Goal: Task Accomplishment & Management: Use online tool/utility

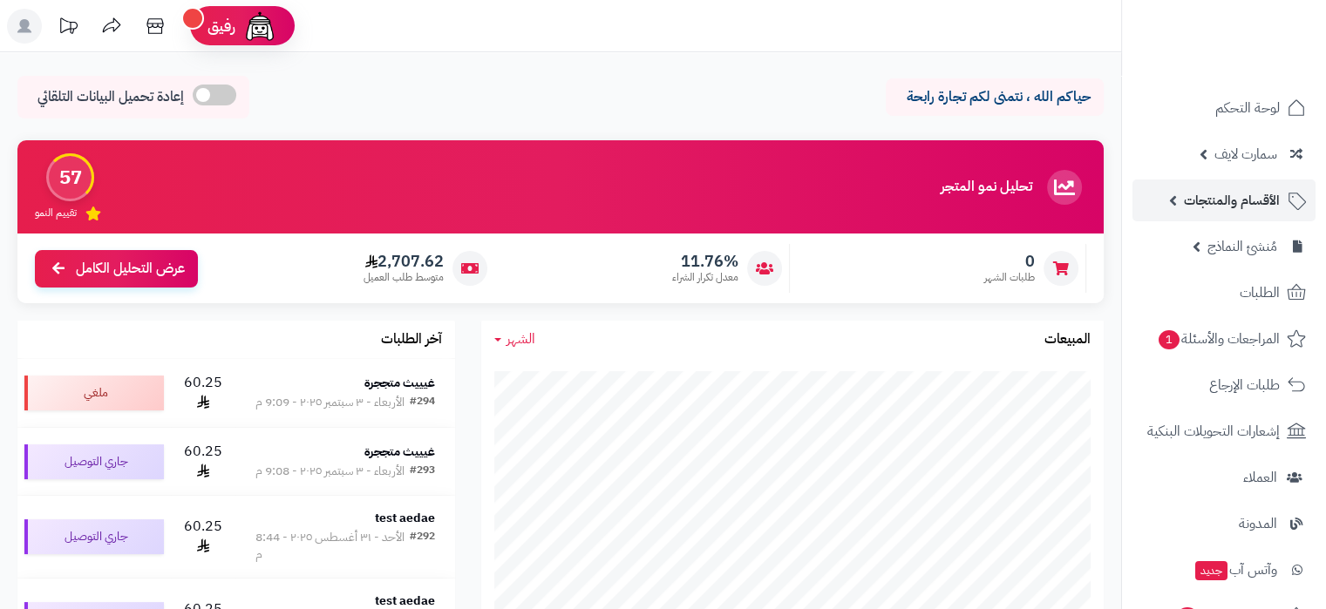
click at [1250, 203] on span "الأقسام والمنتجات" at bounding box center [1232, 200] width 96 height 24
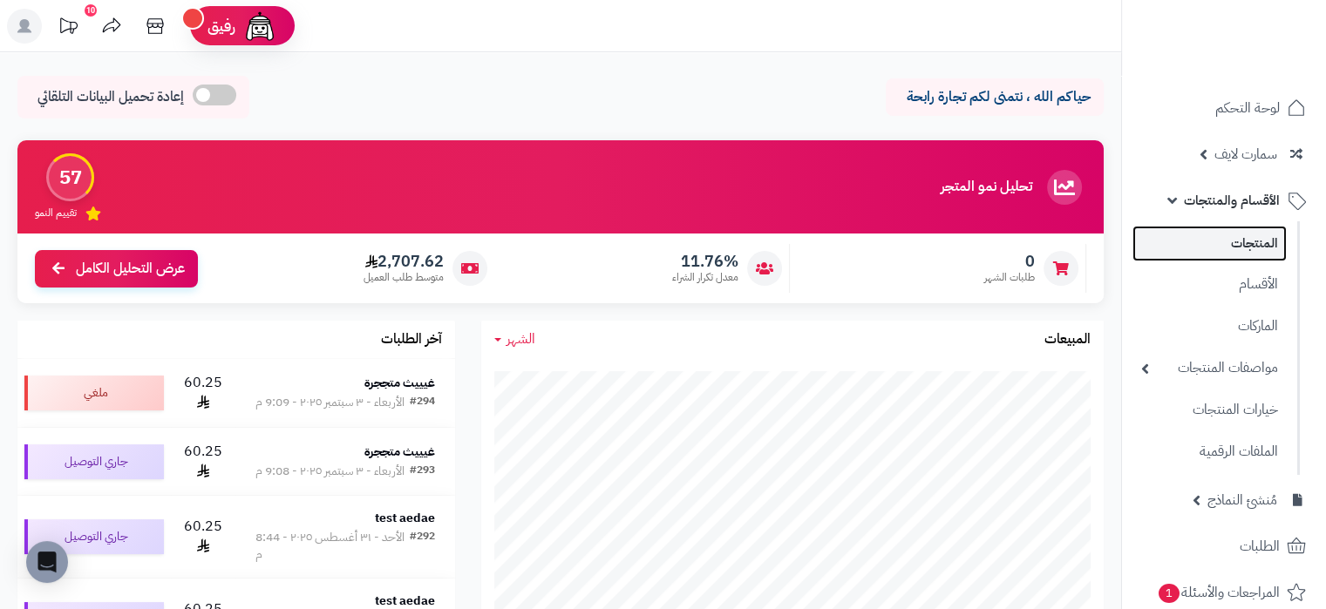
click at [1260, 245] on link "المنتجات" at bounding box center [1209, 244] width 154 height 36
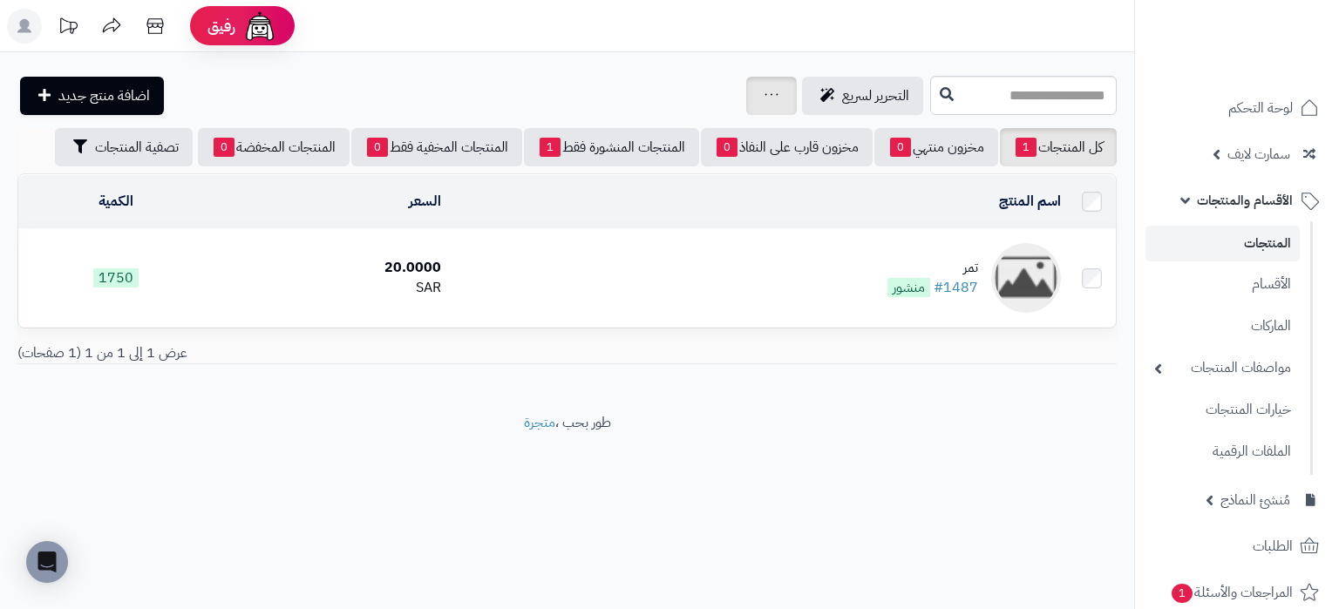
click at [764, 97] on link at bounding box center [771, 95] width 14 height 21
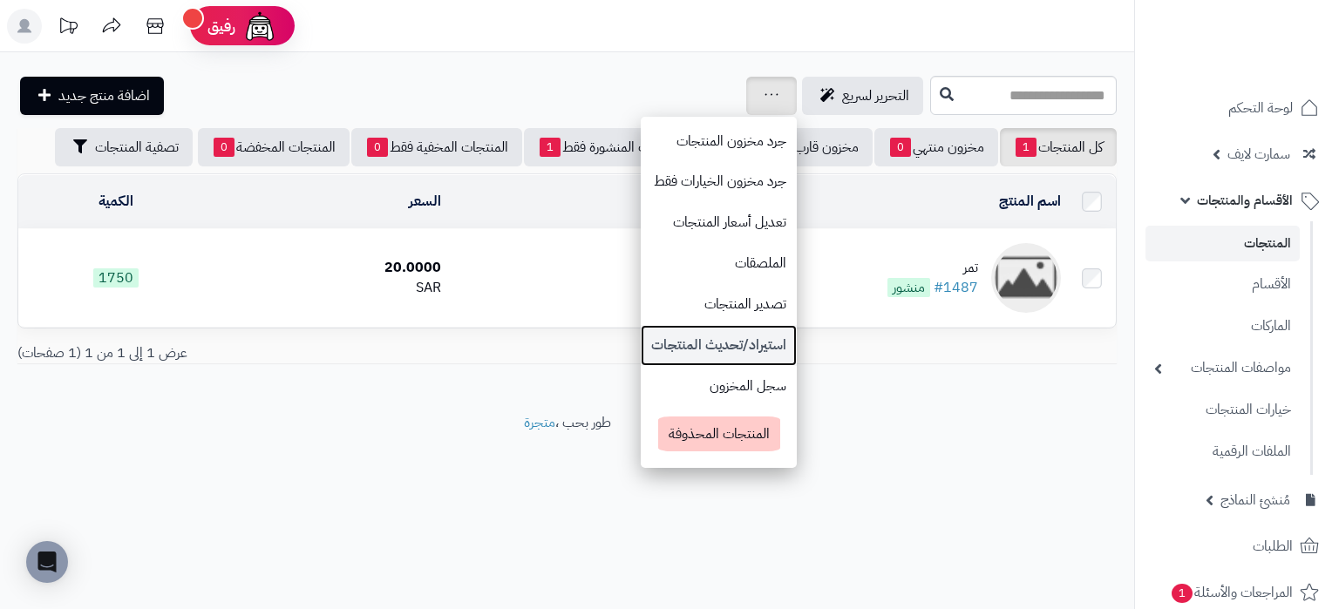
click at [641, 338] on link "استيراد/تحديث المنتجات" at bounding box center [719, 345] width 156 height 41
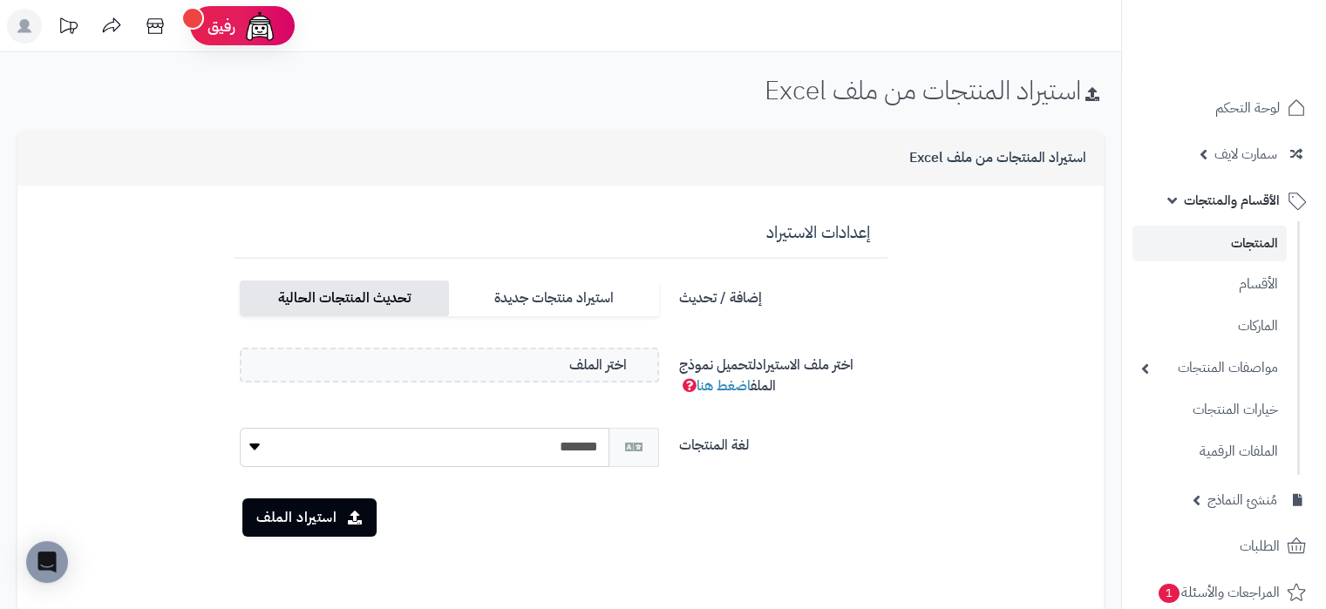
click at [361, 309] on label "تحديث المنتجات الحالية" at bounding box center [344, 299] width 209 height 36
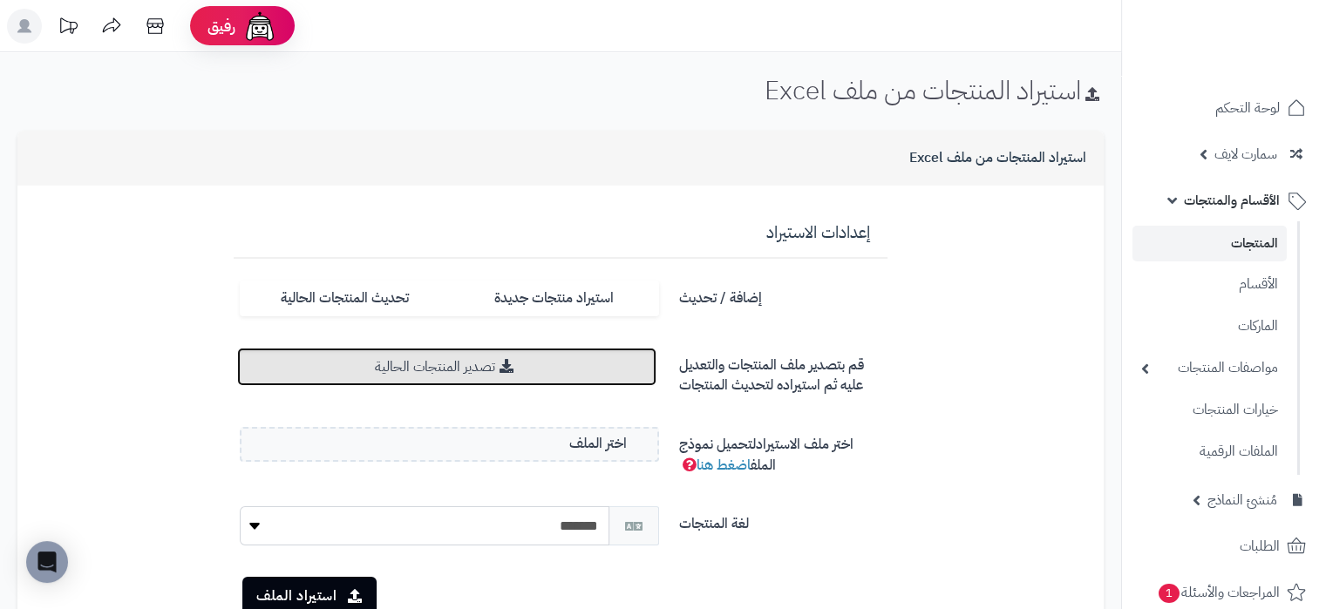
click at [546, 373] on link "تصدير المنتجات الحالية" at bounding box center [446, 367] width 419 height 38
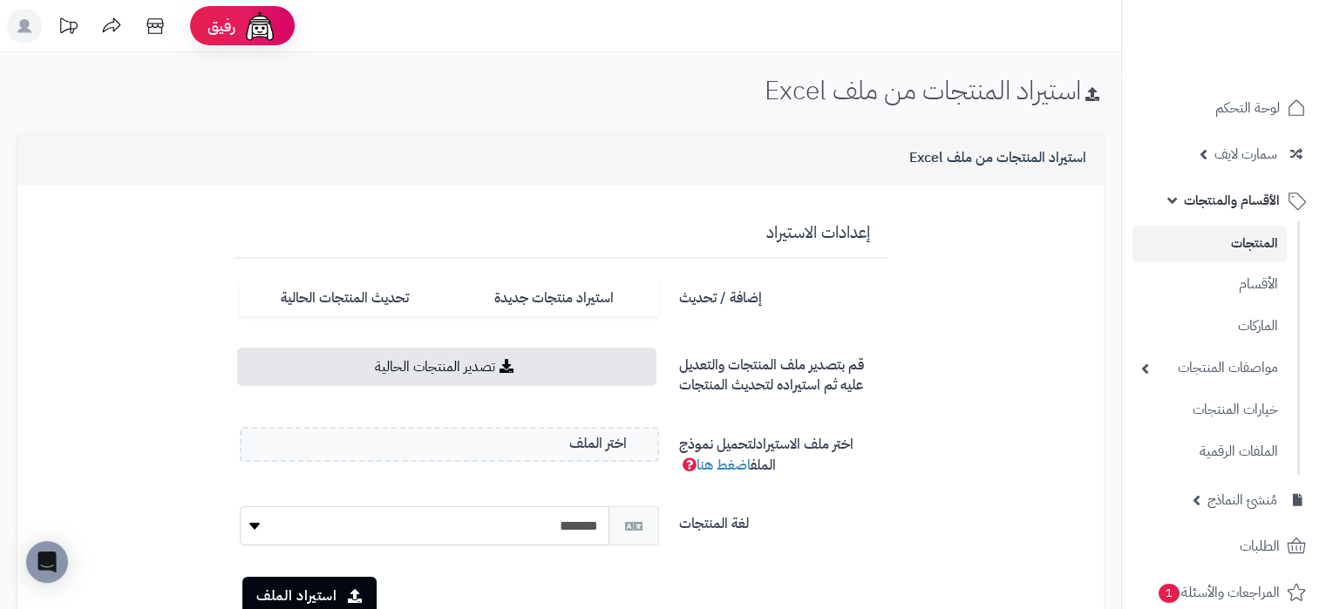
click at [1230, 232] on link "المنتجات" at bounding box center [1209, 244] width 154 height 36
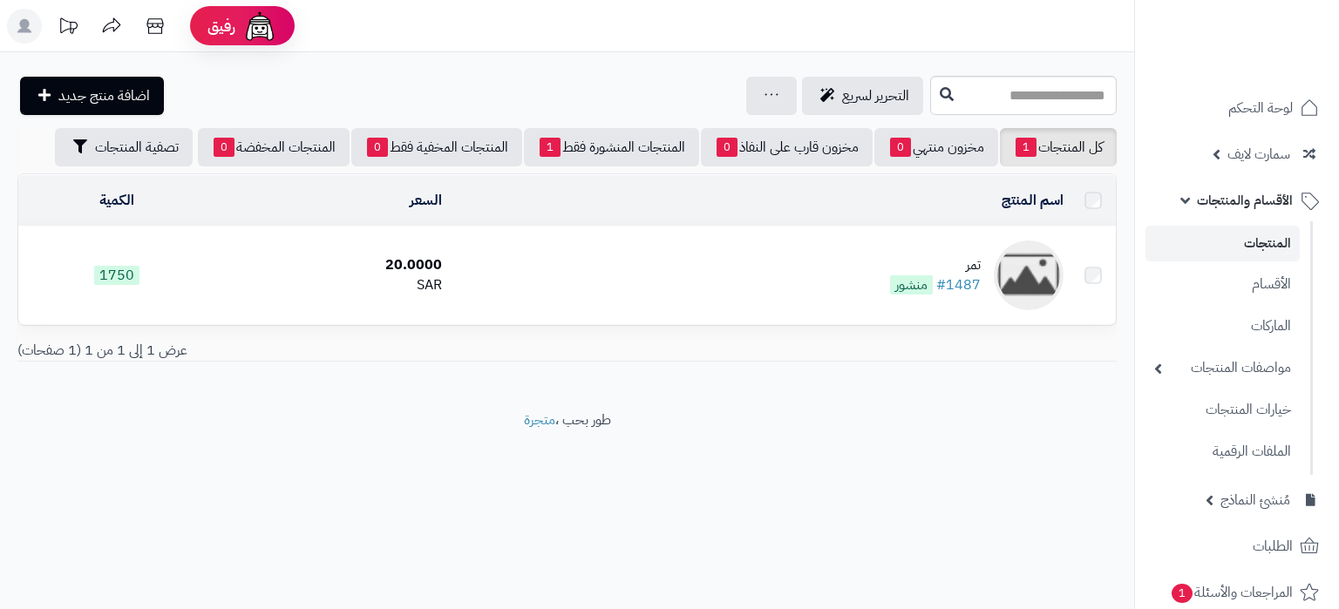
click at [746, 77] on div "جرد مخزون المنتجات جرد مخزون الخيارات فقط تعديل أسعار المنتجات الملصقات تصدير ا…" at bounding box center [771, 96] width 51 height 38
click at [764, 92] on icon at bounding box center [771, 94] width 14 height 11
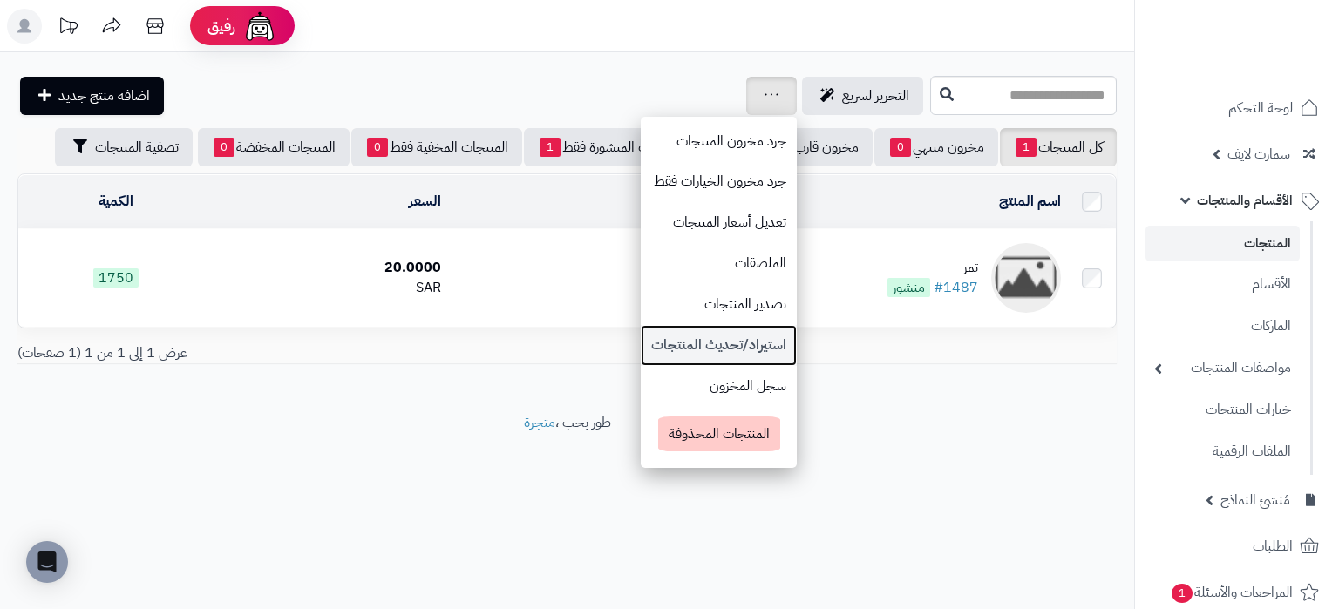
click at [641, 346] on link "استيراد/تحديث المنتجات" at bounding box center [719, 345] width 156 height 41
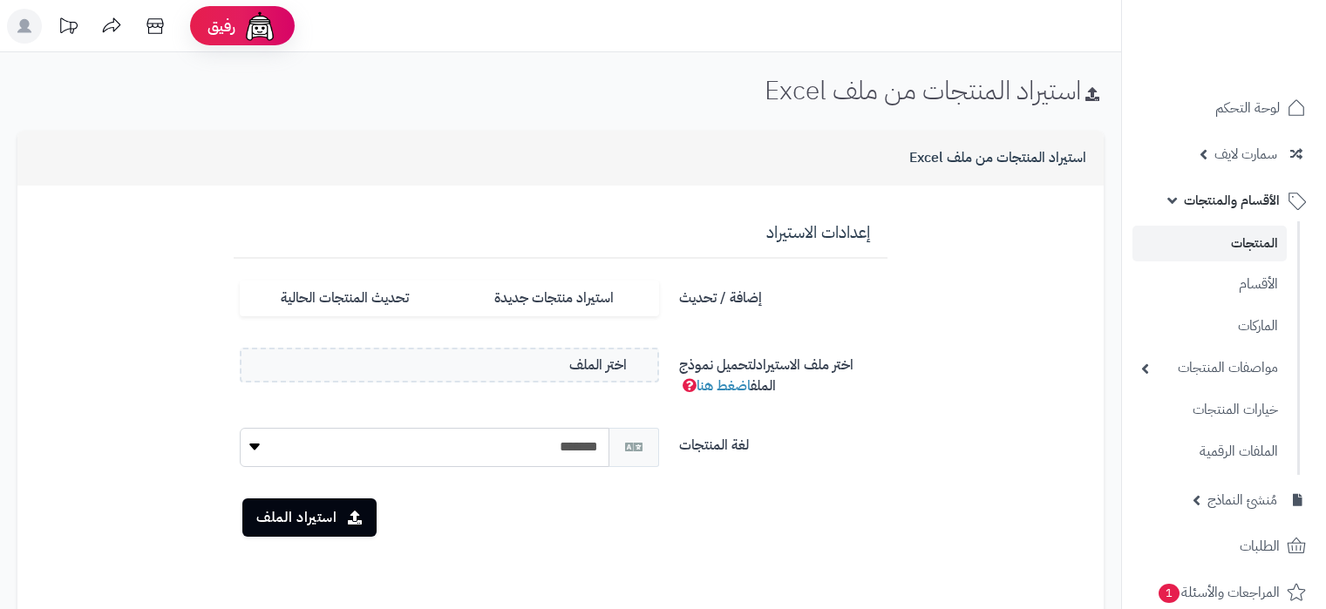
click at [359, 296] on label "تحديث المنتجات الحالية" at bounding box center [344, 299] width 209 height 36
